Goal: Check status: Check status

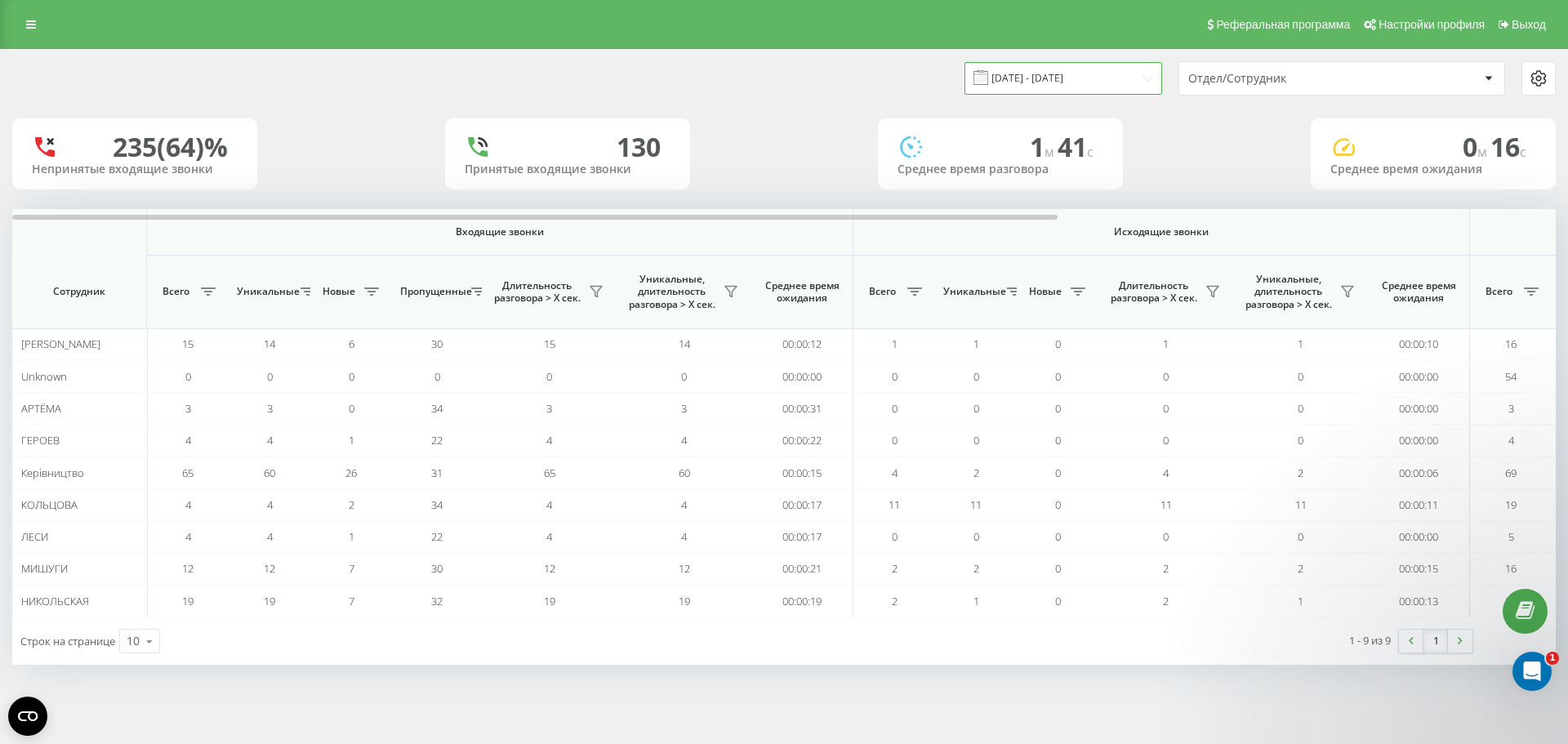
click at [1054, 74] on input "[DATE] - [DATE]" at bounding box center [1063, 78] width 197 height 31
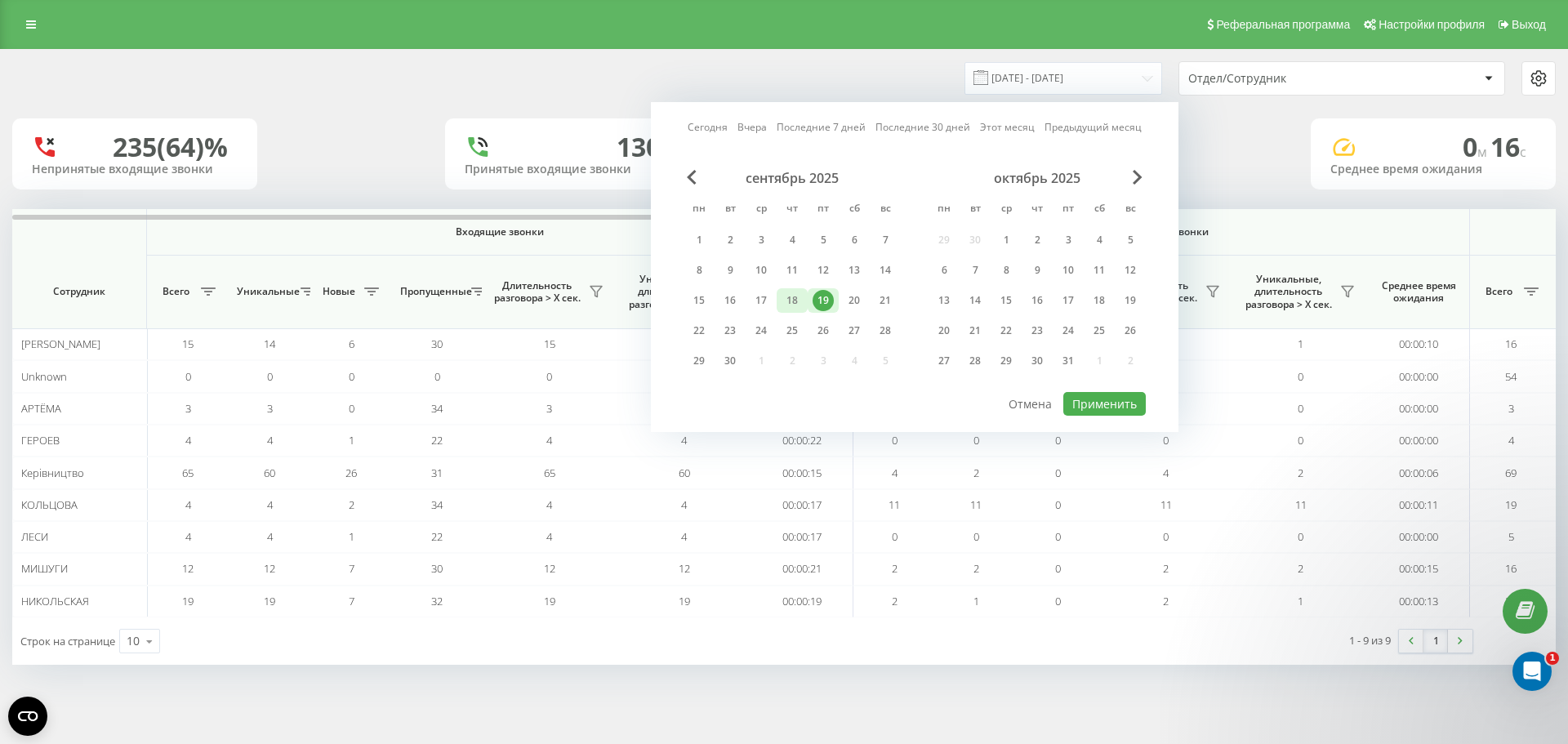
click at [787, 294] on div "18" at bounding box center [793, 301] width 22 height 22
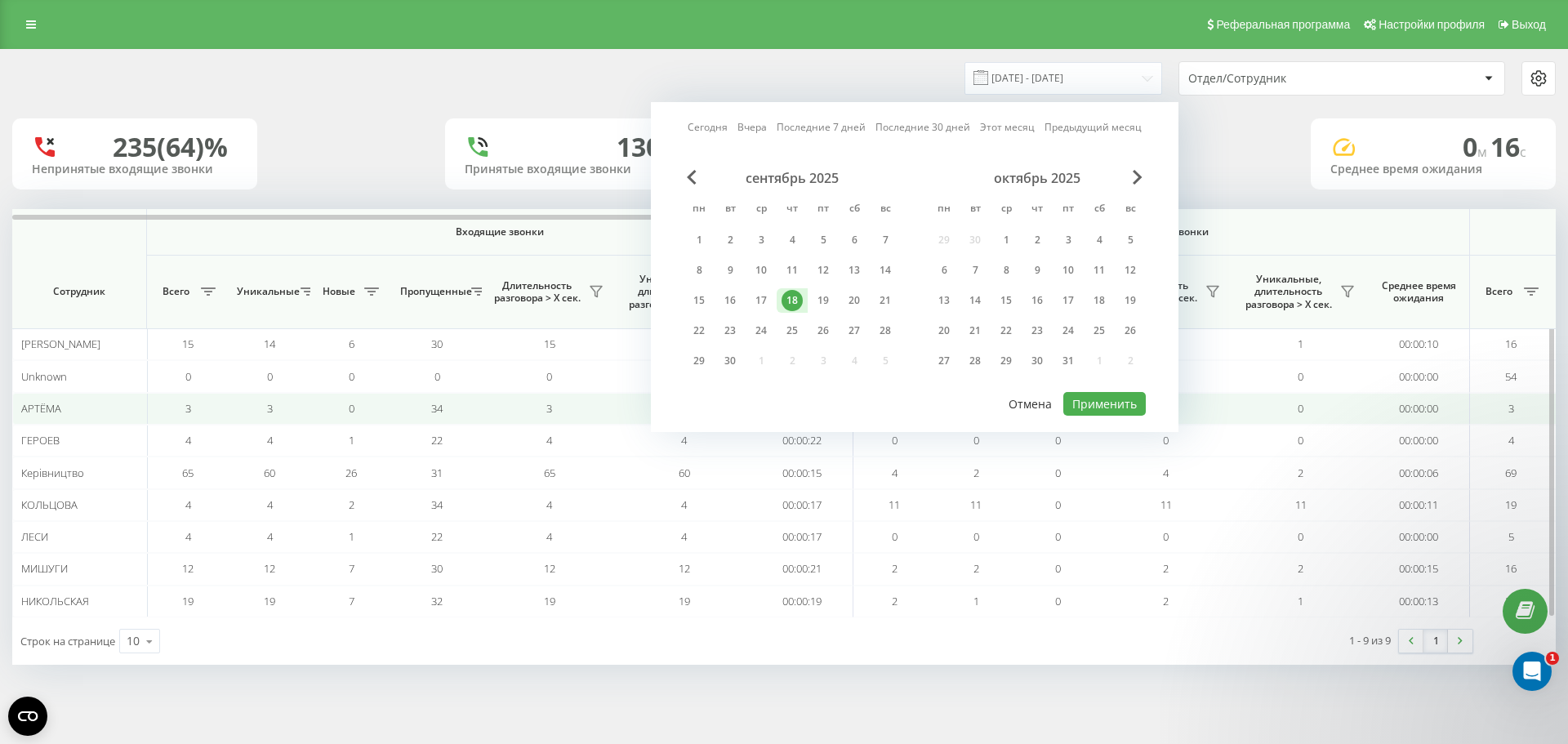
click at [1057, 400] on button "Отмена" at bounding box center [1031, 404] width 61 height 24
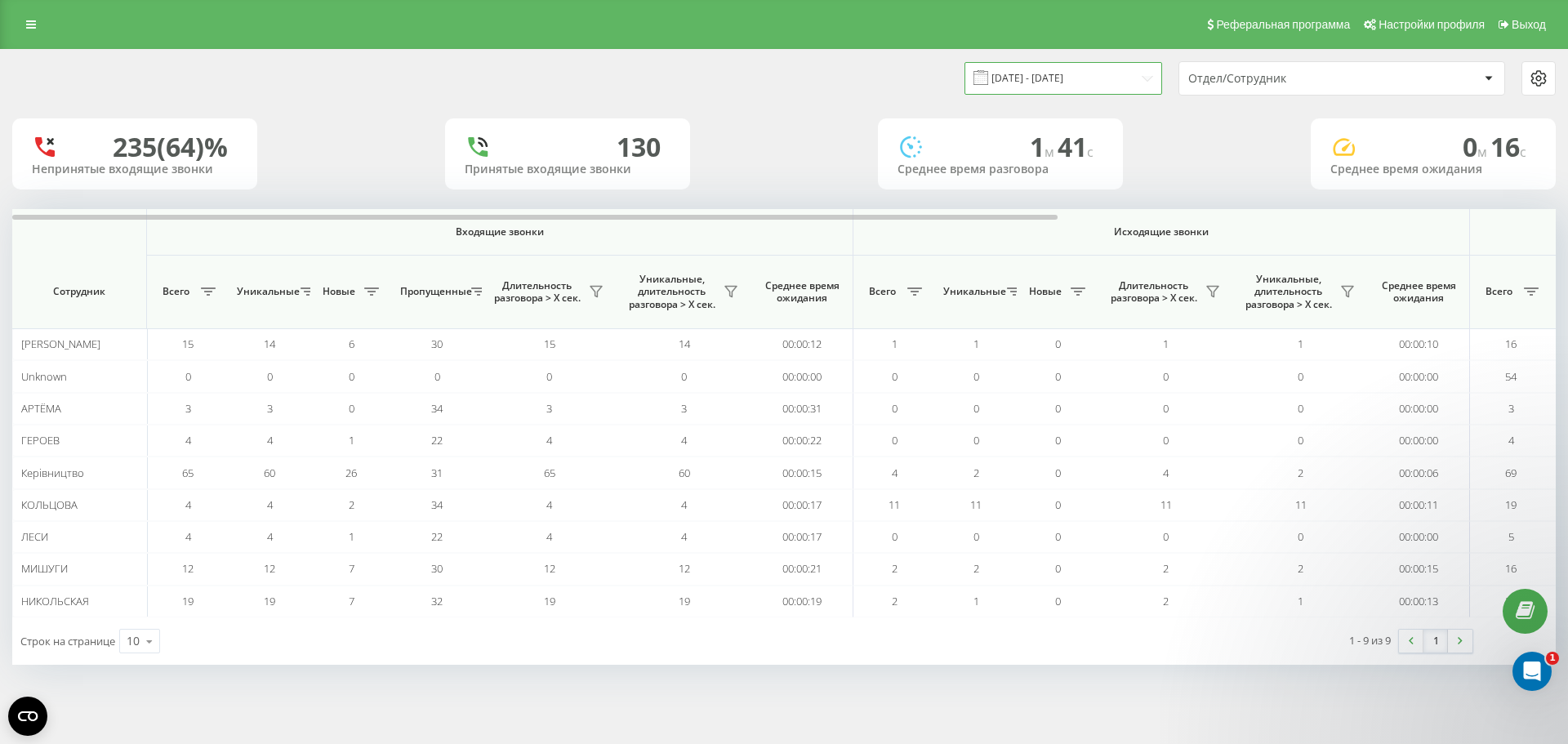
click at [1044, 75] on input "[DATE] - [DATE]" at bounding box center [1063, 78] width 197 height 31
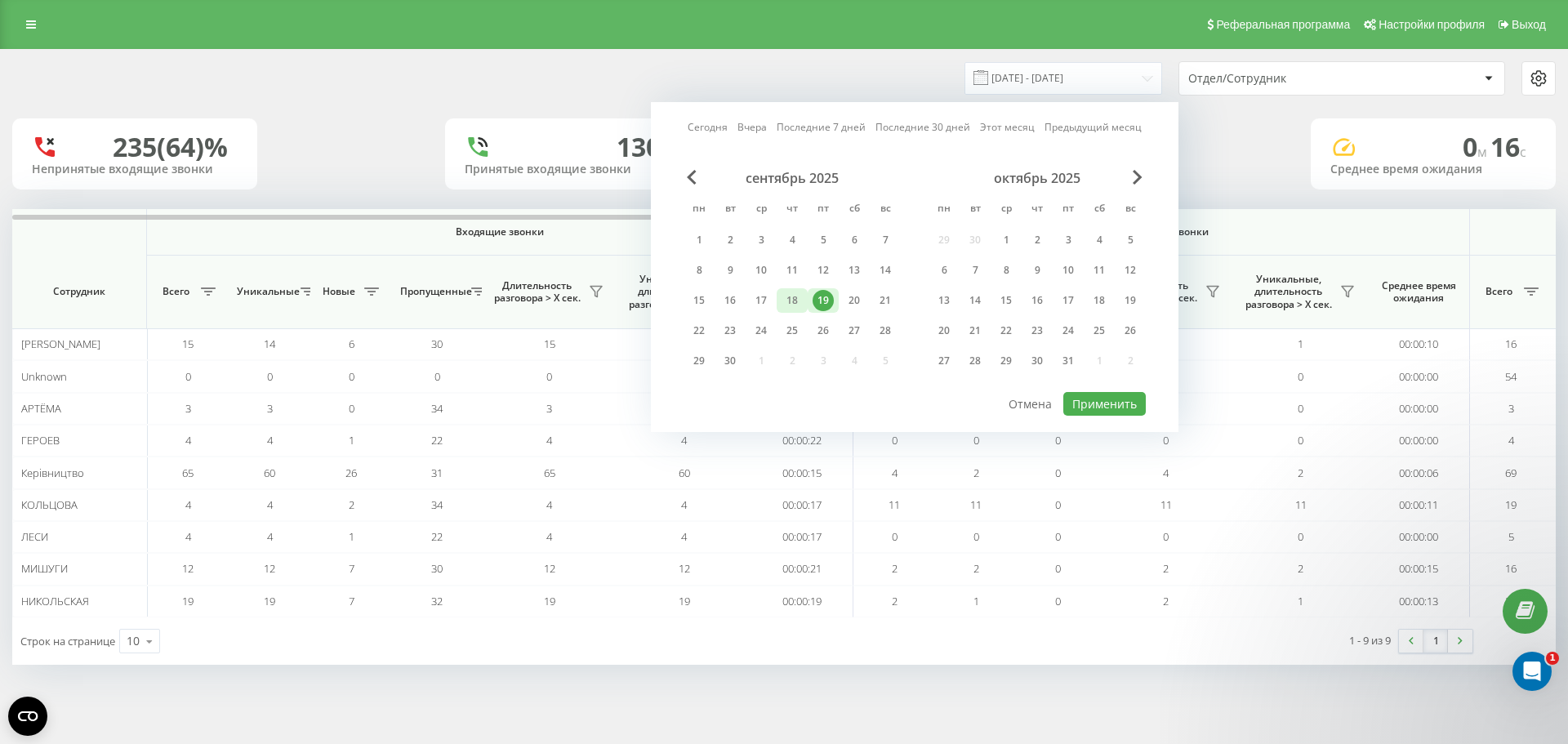
click at [801, 299] on div "18" at bounding box center [793, 301] width 22 height 22
click at [1108, 406] on button "Применить" at bounding box center [1105, 404] width 83 height 24
type input "[DATE] - [DATE]"
